Goal: Task Accomplishment & Management: Use online tool/utility

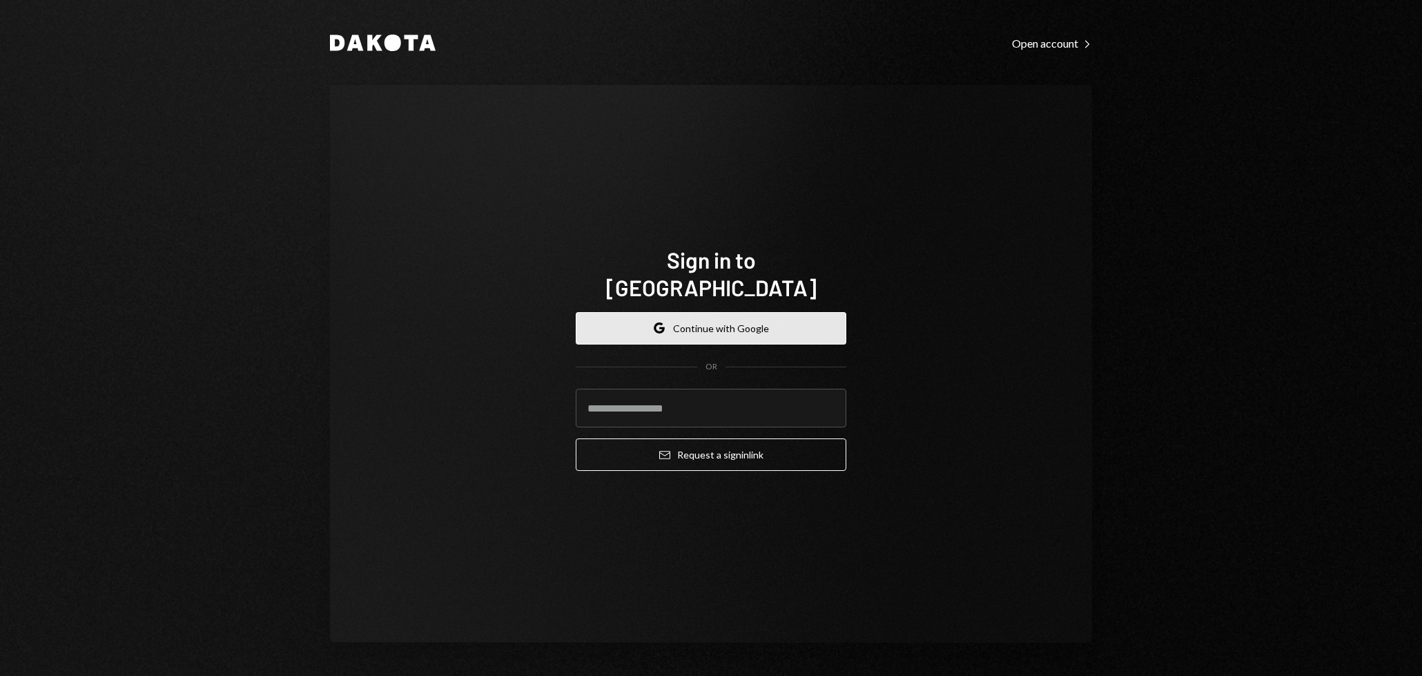
click at [684, 312] on button "Google Continue with Google" at bounding box center [711, 328] width 271 height 32
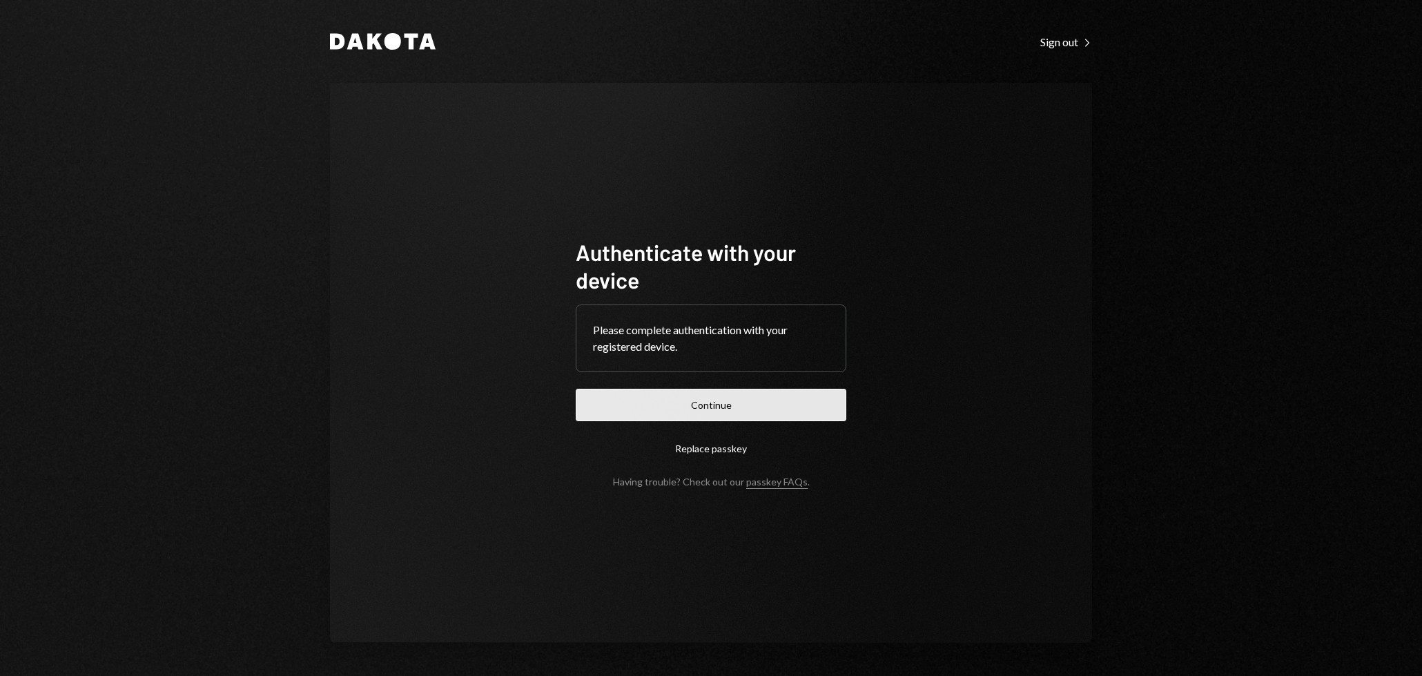
click at [713, 406] on button "Continue" at bounding box center [711, 405] width 271 height 32
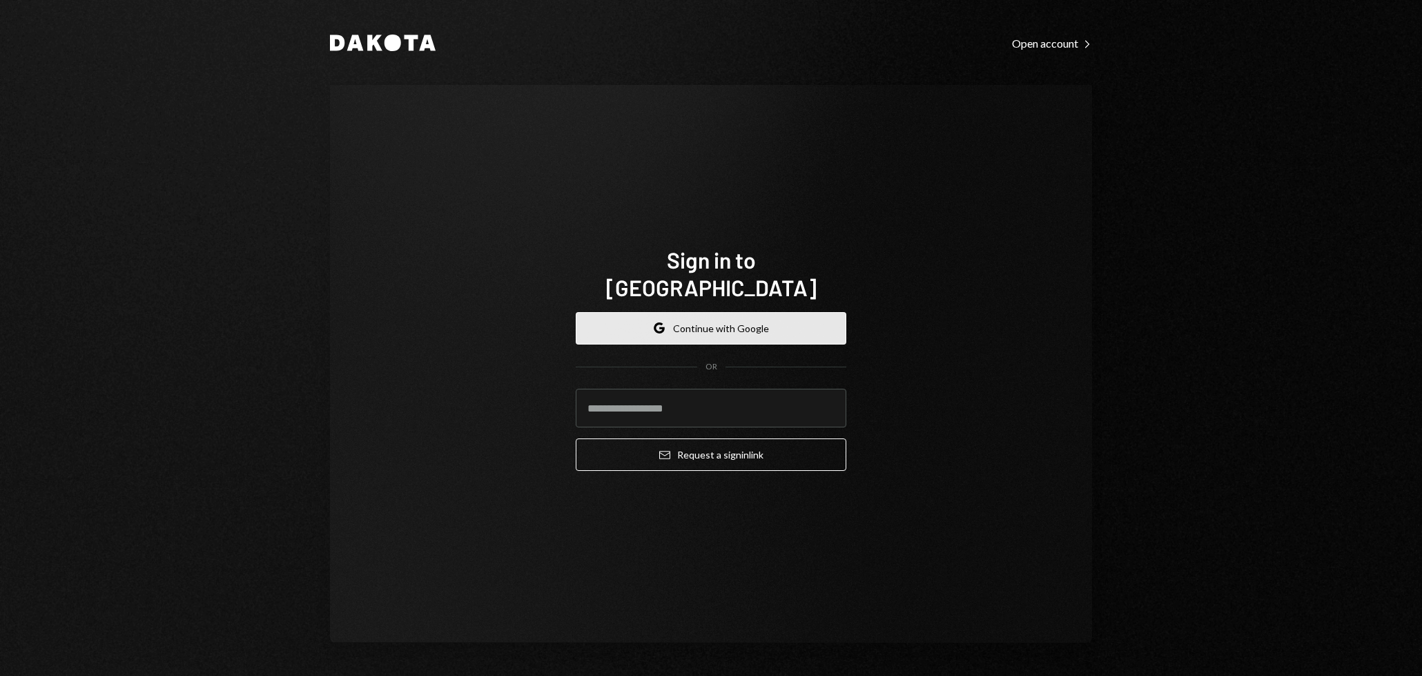
click at [740, 312] on button "Google Continue with Google" at bounding box center [711, 328] width 271 height 32
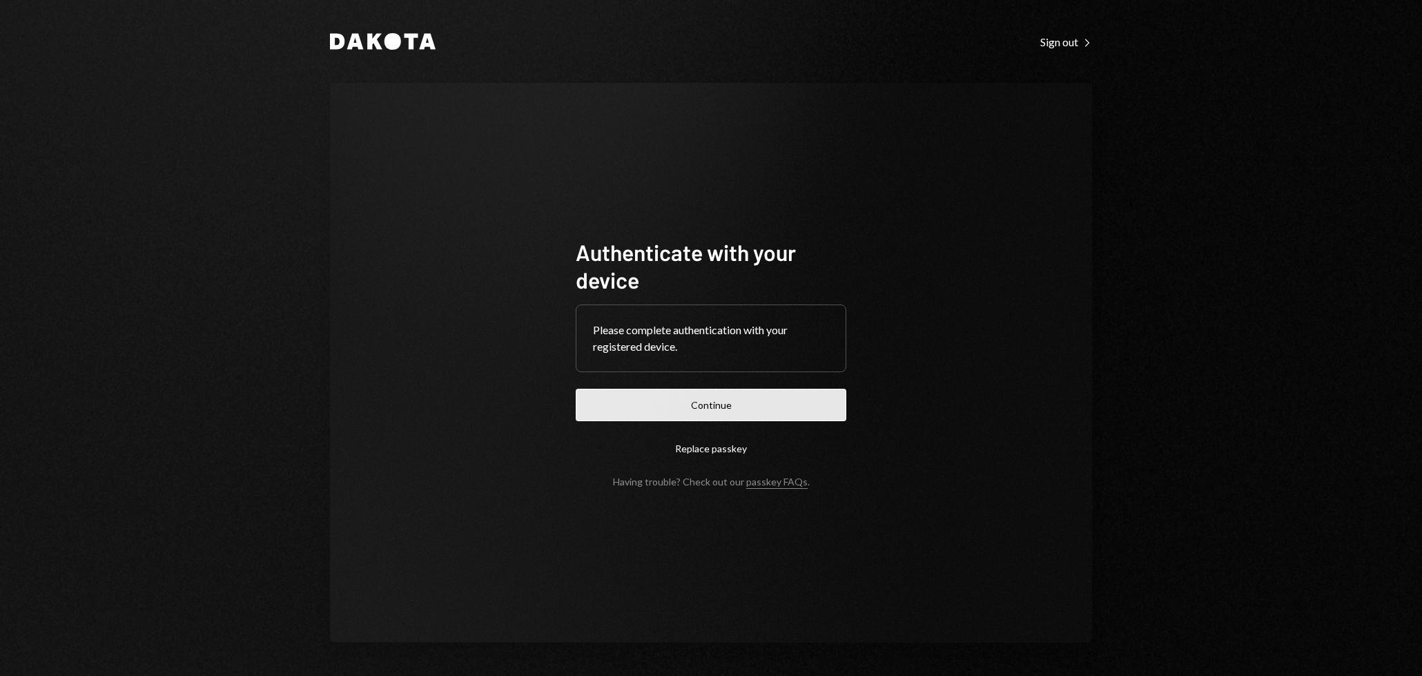
click at [720, 398] on button "Continue" at bounding box center [711, 405] width 271 height 32
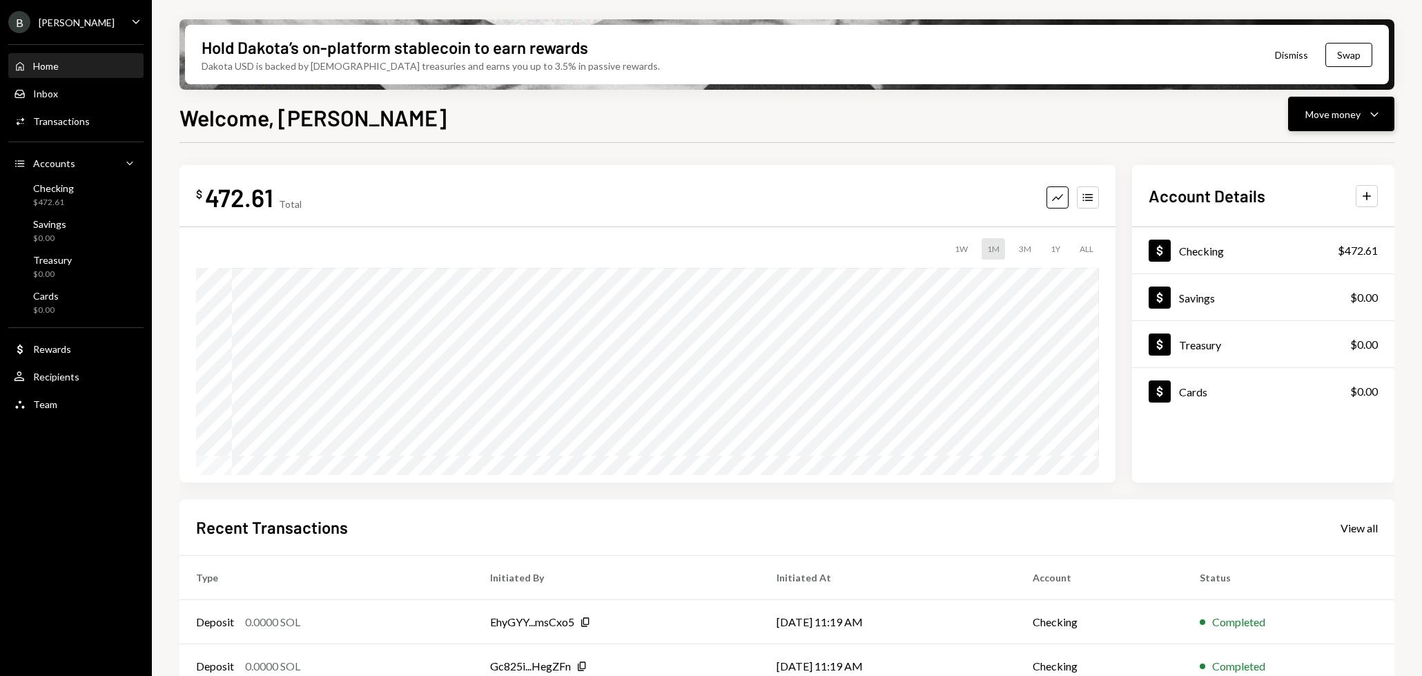
click at [1351, 119] on div "Move money" at bounding box center [1333, 114] width 55 height 15
click at [1300, 187] on div "Transfer" at bounding box center [1330, 187] width 101 height 15
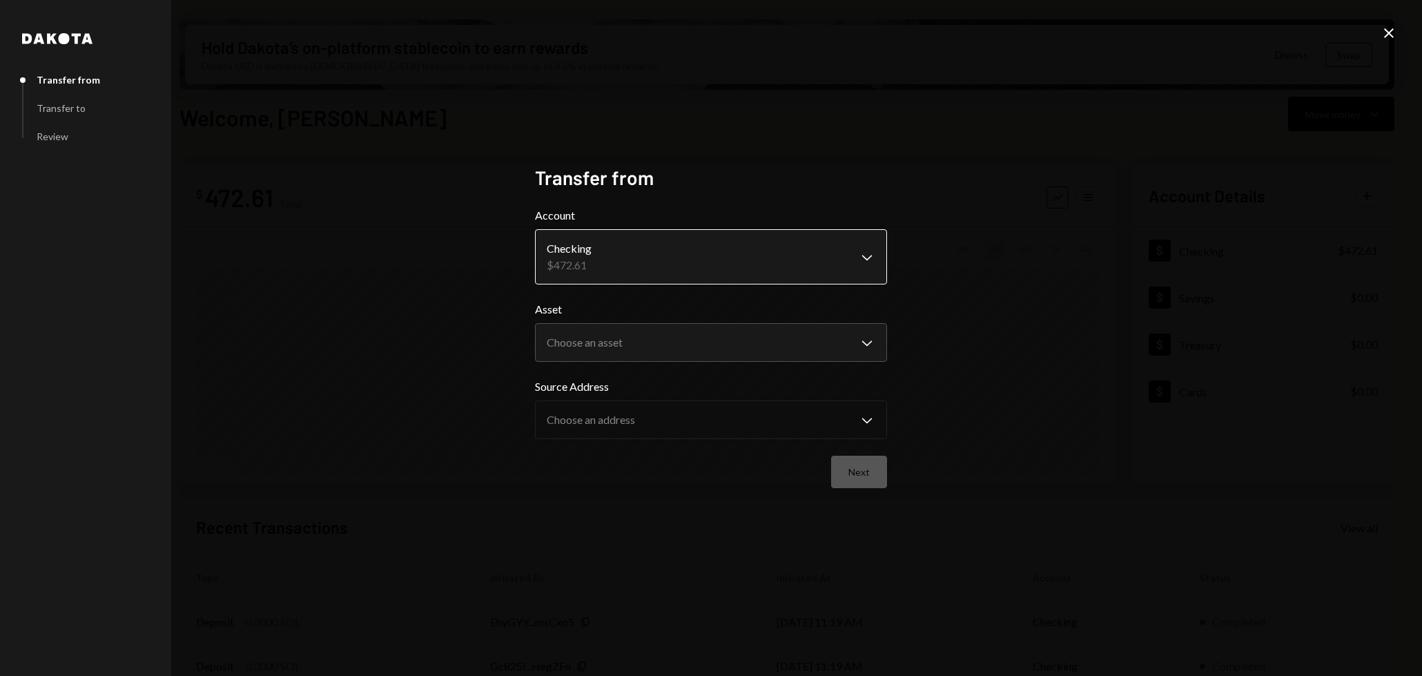
click at [839, 258] on body "B [PERSON_NAME] Bets Caret Down Home Home Inbox Inbox Activities Transactions A…" at bounding box center [711, 338] width 1422 height 676
click at [760, 351] on body "B [PERSON_NAME] Bets Caret Down Home Home Inbox Inbox Activities Transactions A…" at bounding box center [711, 338] width 1422 height 676
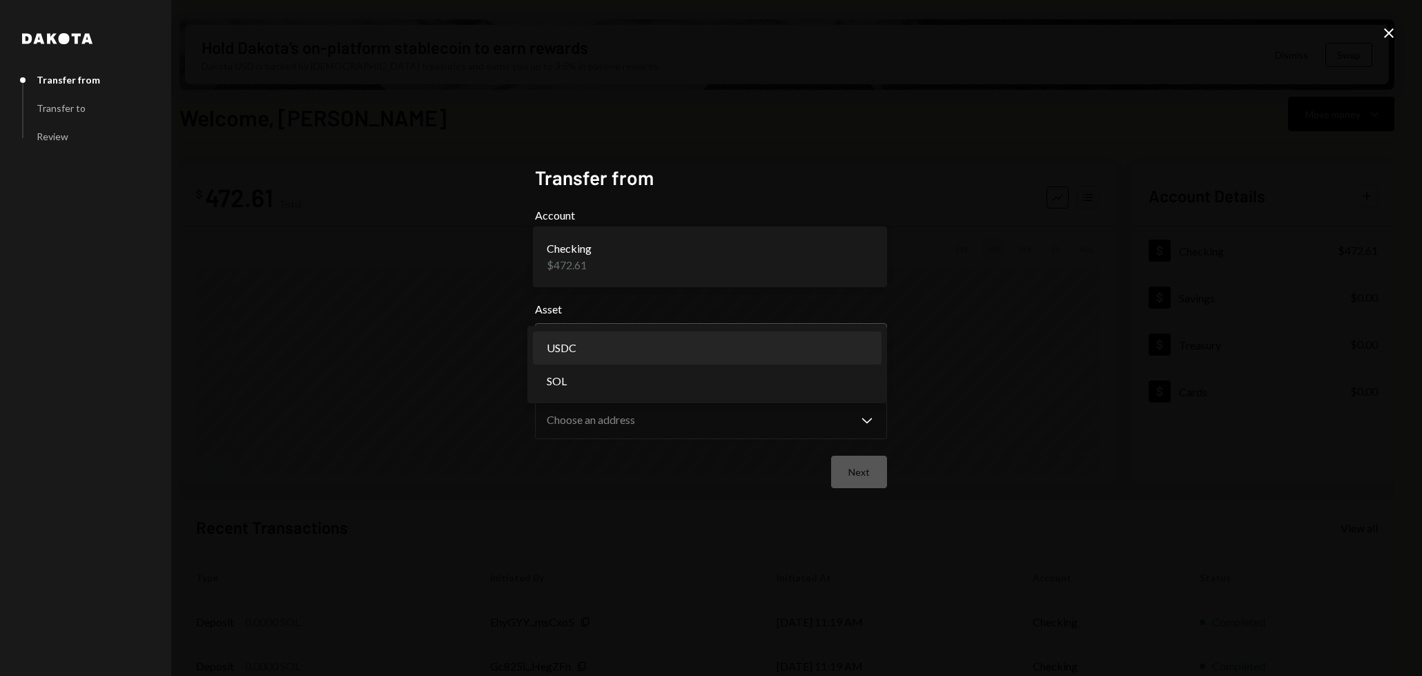
select select "****"
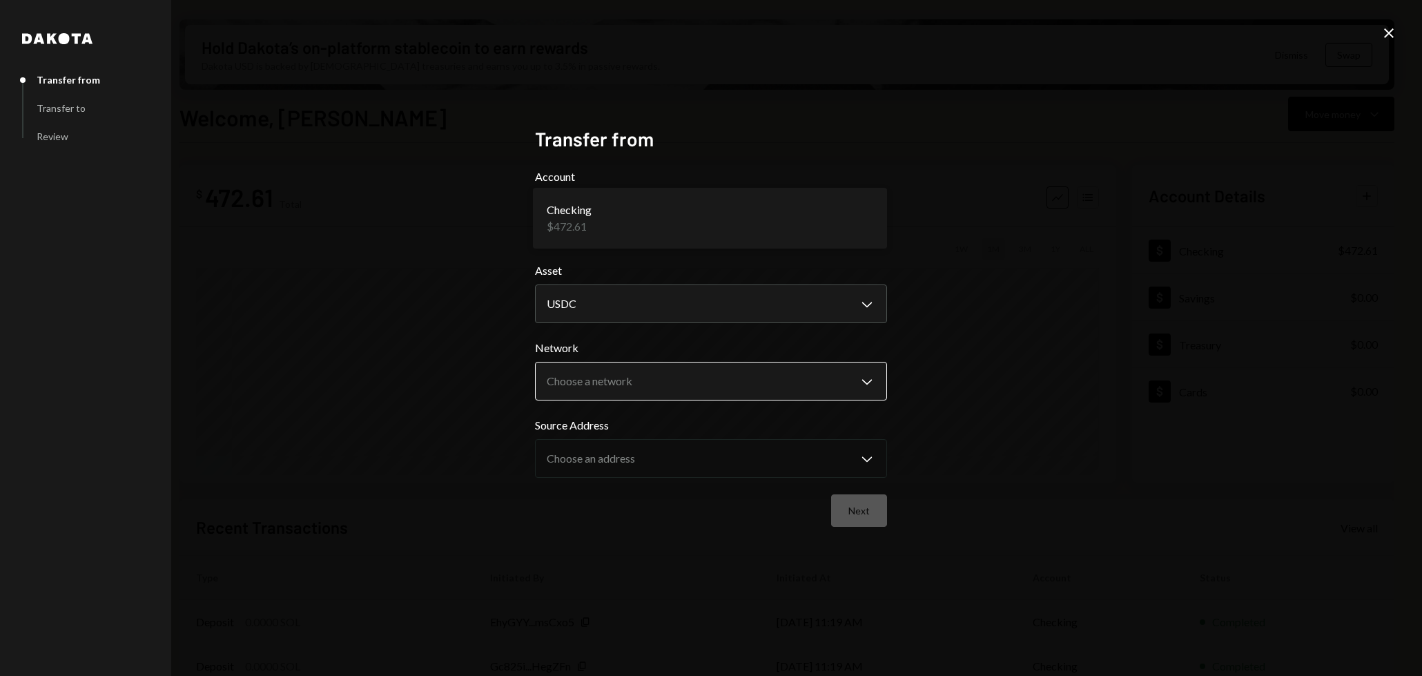
click at [749, 384] on body "B [PERSON_NAME] Bets Caret Down Home Home Inbox Inbox Activities Transactions A…" at bounding box center [711, 338] width 1422 height 676
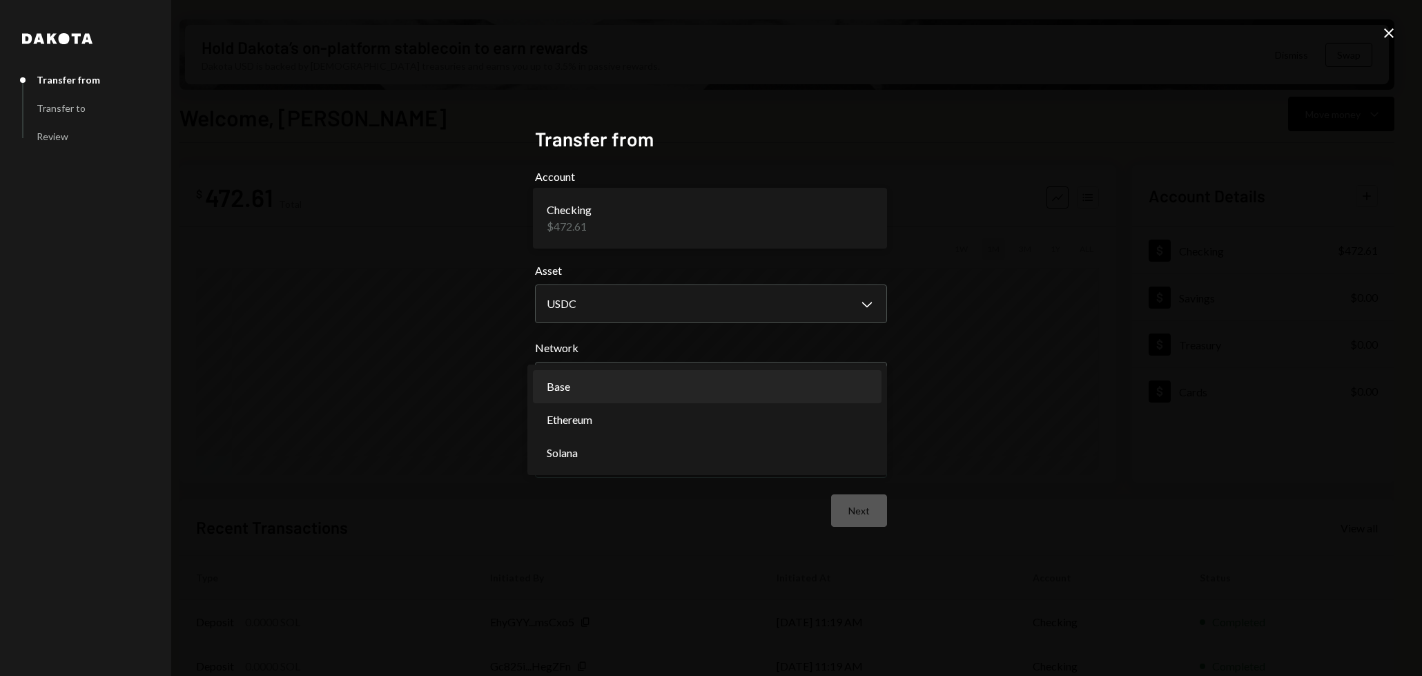
select select "**********"
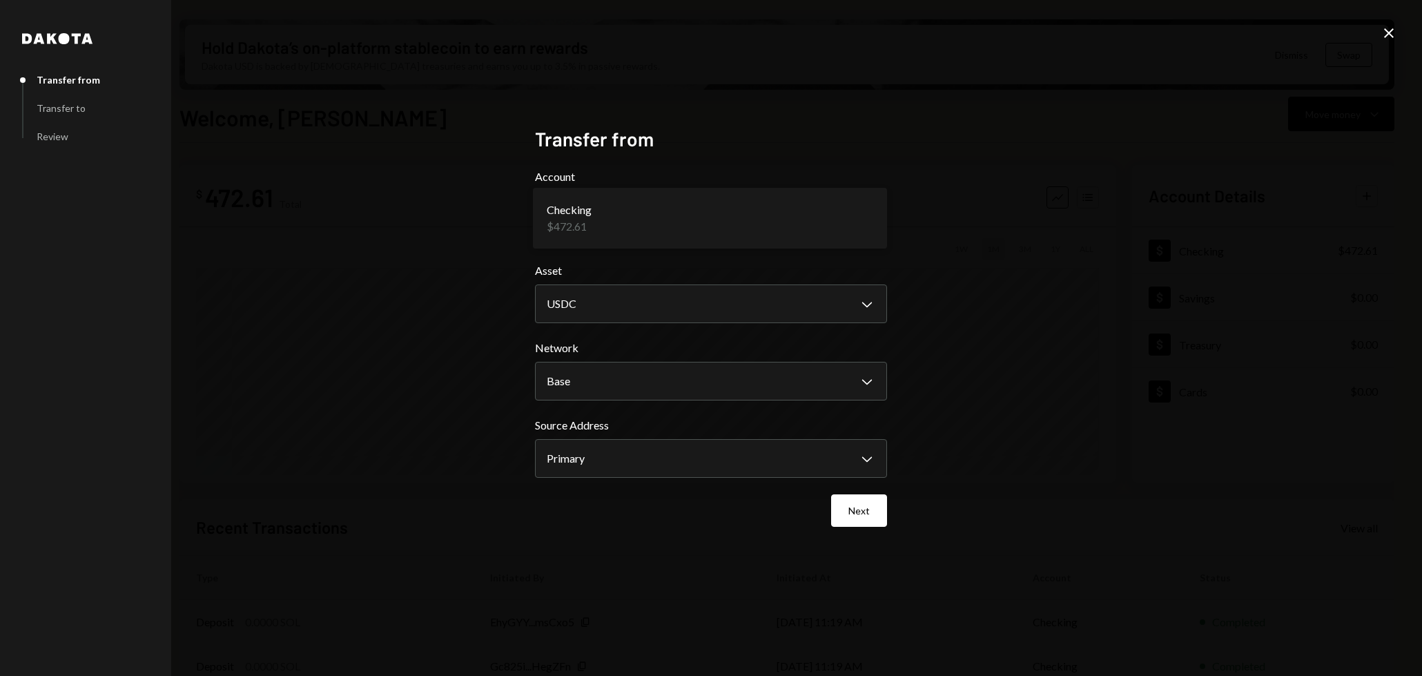
click at [1387, 34] on icon "Close" at bounding box center [1389, 33] width 17 height 17
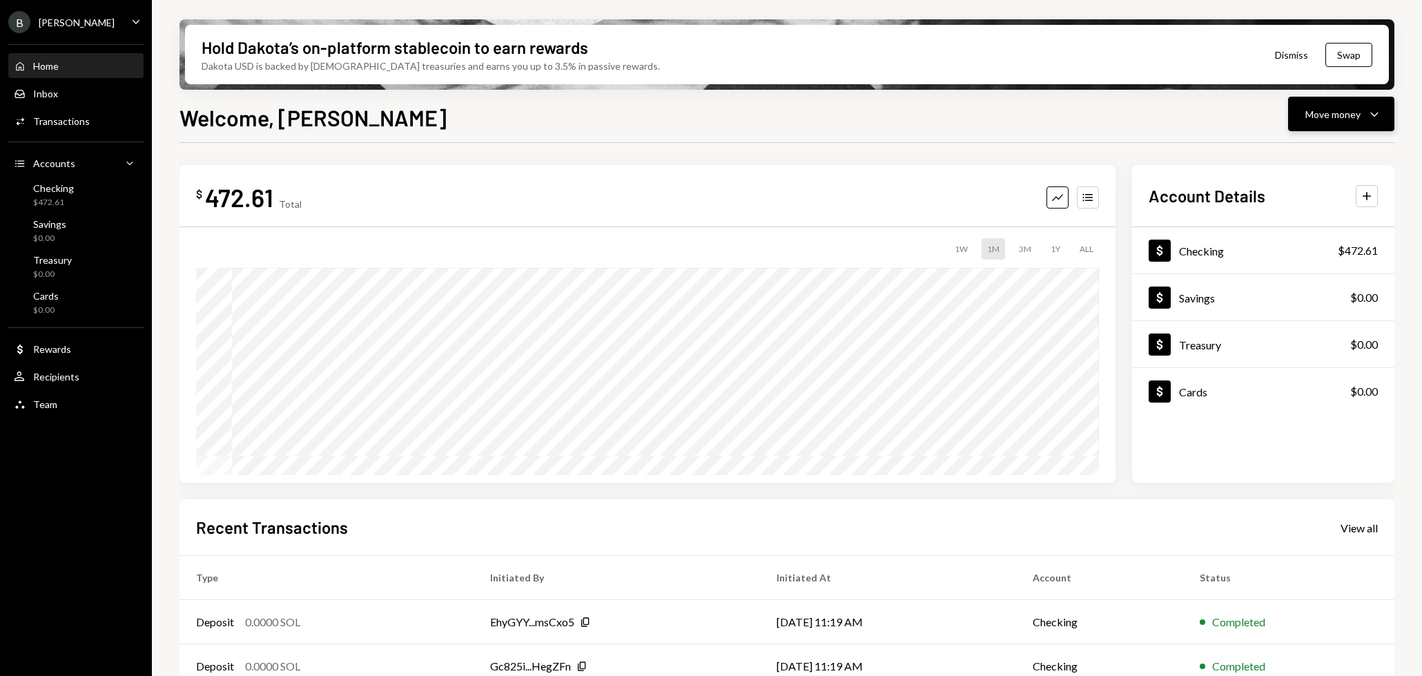
click at [1346, 113] on div "Move money" at bounding box center [1333, 114] width 55 height 15
click at [1304, 218] on div "Deposit" at bounding box center [1330, 218] width 101 height 15
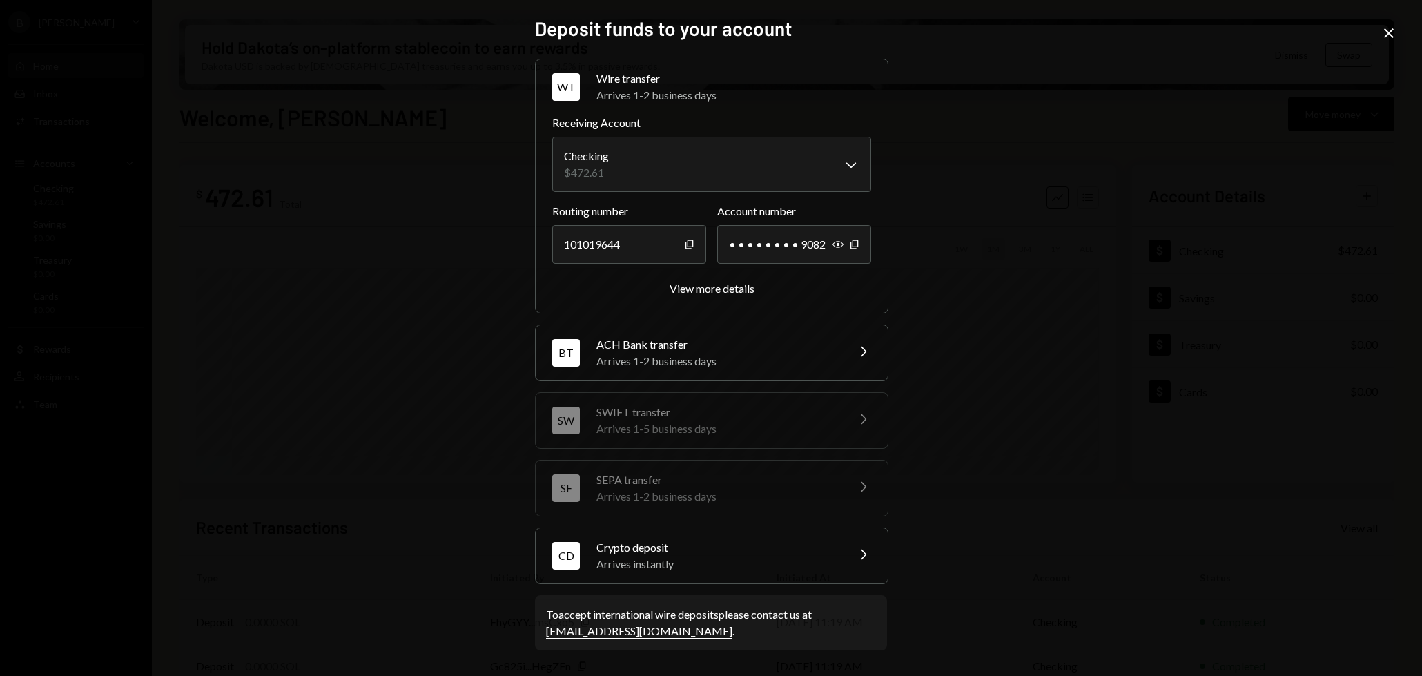
click at [773, 553] on div "Crypto deposit" at bounding box center [718, 547] width 242 height 17
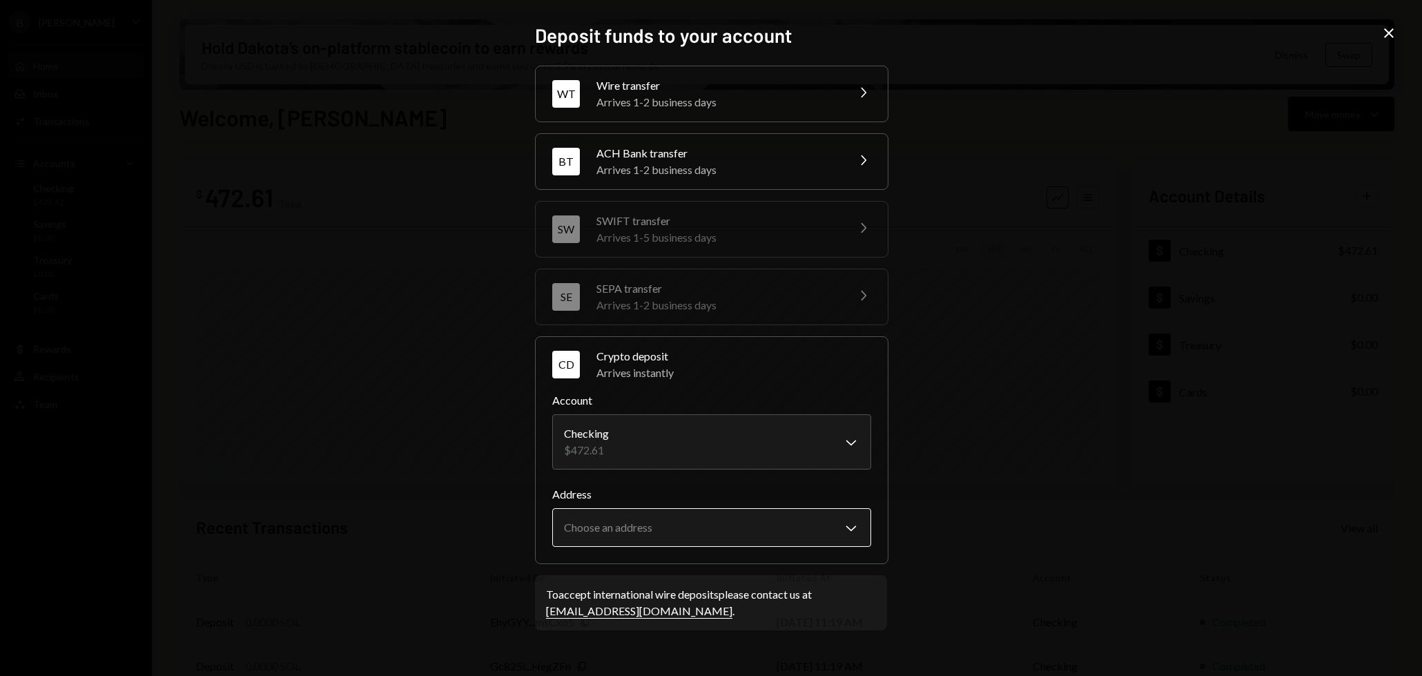
click at [767, 536] on body "B [PERSON_NAME] Bets Caret Down Home Home Inbox Inbox Activities Transactions A…" at bounding box center [711, 338] width 1422 height 676
select select "**********"
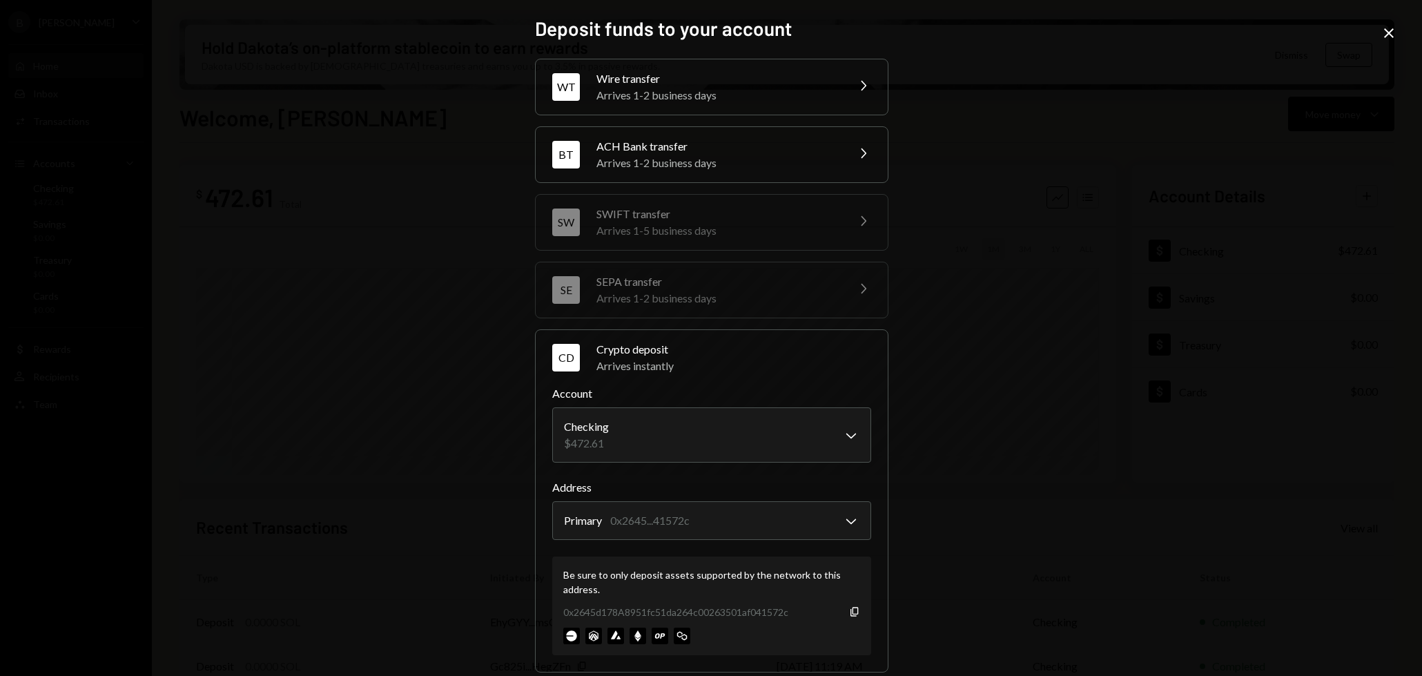
scroll to position [84, 0]
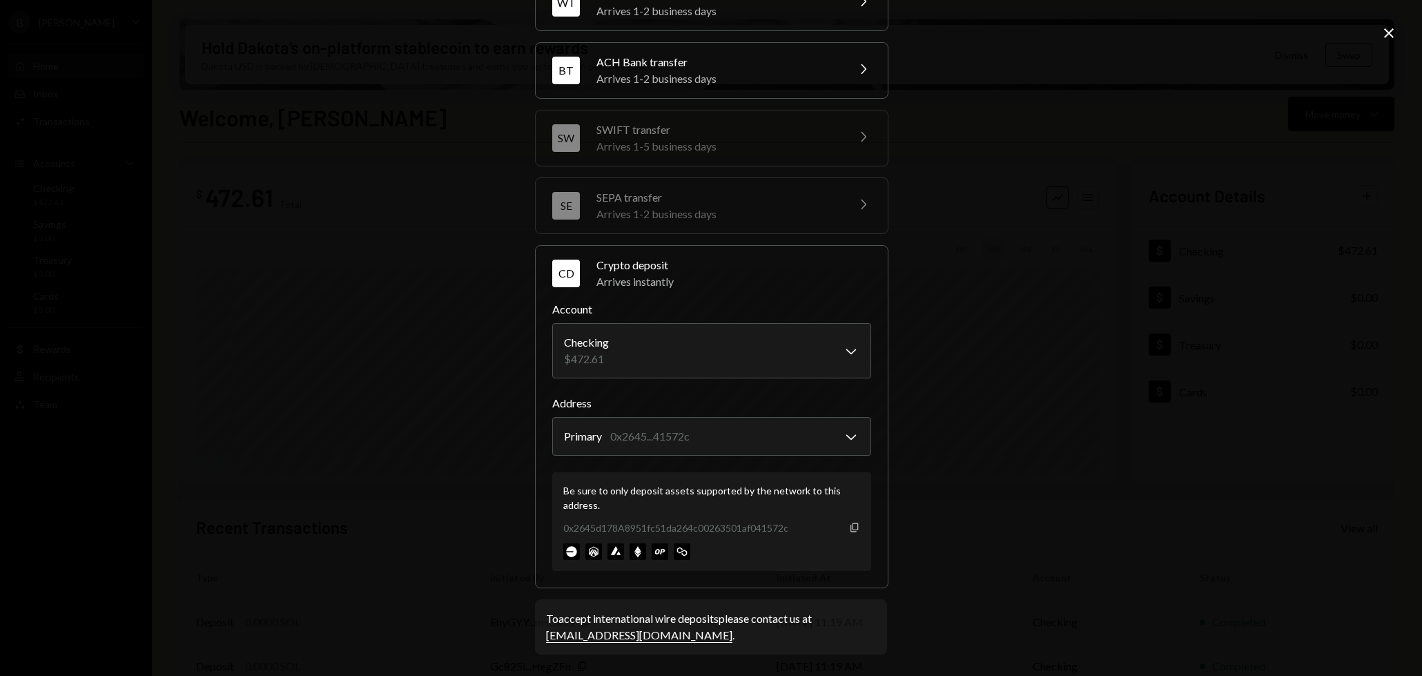
click at [851, 530] on icon "button" at bounding box center [855, 527] width 8 height 9
click at [851, 530] on icon "Copy" at bounding box center [854, 527] width 11 height 11
click at [1387, 32] on icon at bounding box center [1389, 33] width 10 height 10
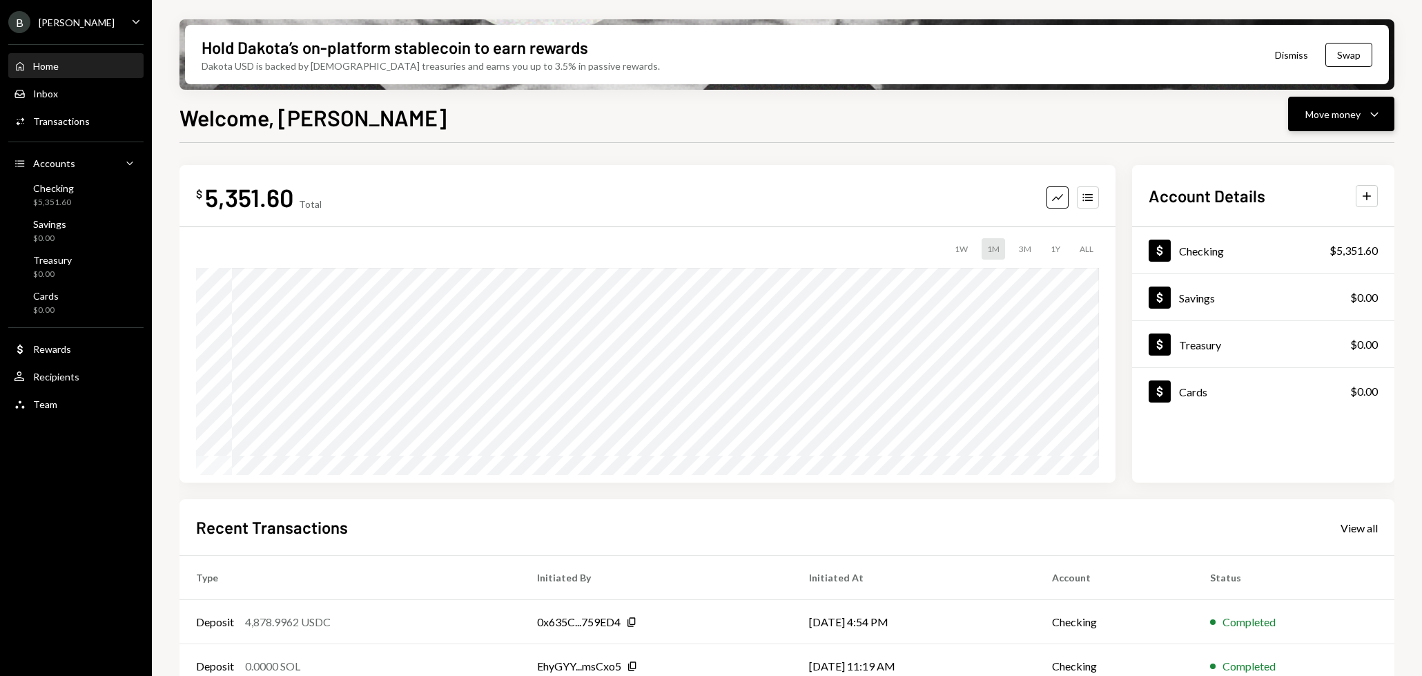
click at [1367, 122] on icon "Caret Down" at bounding box center [1375, 114] width 17 height 17
